Goal: Information Seeking & Learning: Learn about a topic

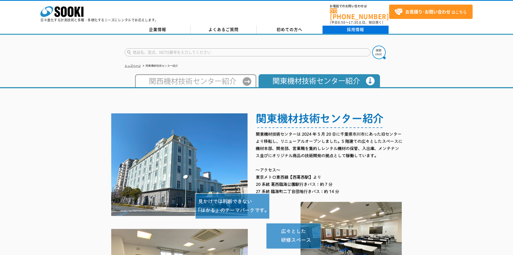
click at [347, 26] on link "採用情報" at bounding box center [356, 30] width 66 height 8
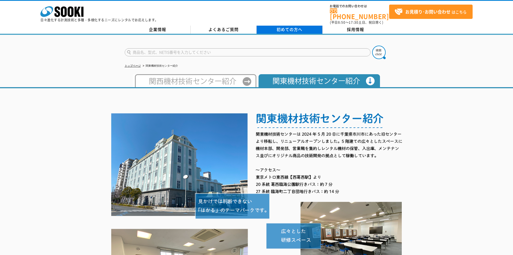
click at [267, 26] on link "初めての方へ" at bounding box center [290, 30] width 66 height 8
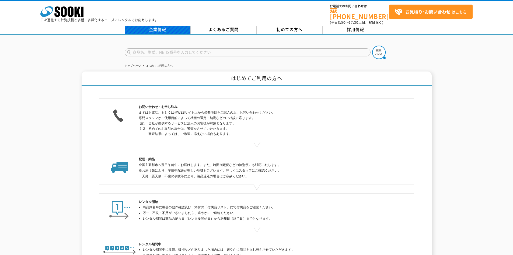
click at [137, 26] on link "企業情報" at bounding box center [158, 30] width 66 height 8
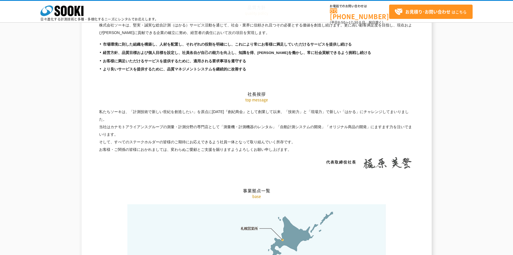
scroll to position [943, 0]
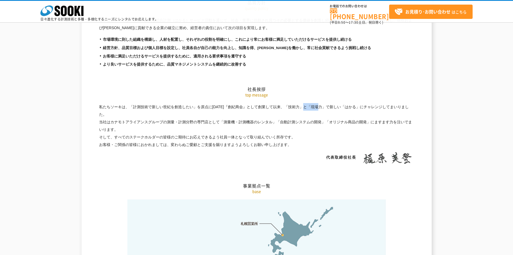
drag, startPoint x: 252, startPoint y: 94, endPoint x: 239, endPoint y: 95, distance: 13.5
click at [239, 32] on p "私たちソーキは、「計測技術で新しい世紀を創造したい」を原点に[DATE]『創紀商会』として創業して以来、「技術力」と「現場力」で新しい「はかる」にチャレンジし…" at bounding box center [256, 23] width 315 height 15
drag, startPoint x: 239, startPoint y: 94, endPoint x: 182, endPoint y: 100, distance: 56.9
click at [182, 32] on p "私たちソーキは、「計測技術で新しい世紀を創造したい」を原点に[DATE]『創紀商会』として創業して以来、「技術力」と「現場力」で新しい「はかる」にチャレンジし…" at bounding box center [256, 23] width 315 height 15
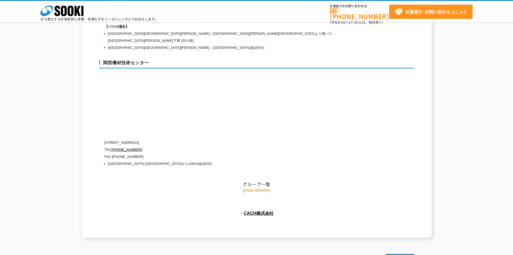
scroll to position [2413, 0]
